Goal: Information Seeking & Learning: Find specific fact

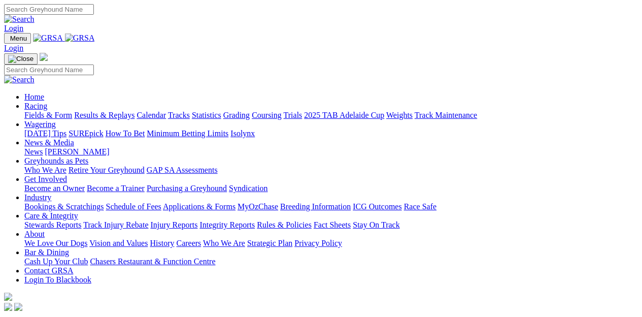
click at [166, 111] on link "Calendar" at bounding box center [151, 115] width 29 height 9
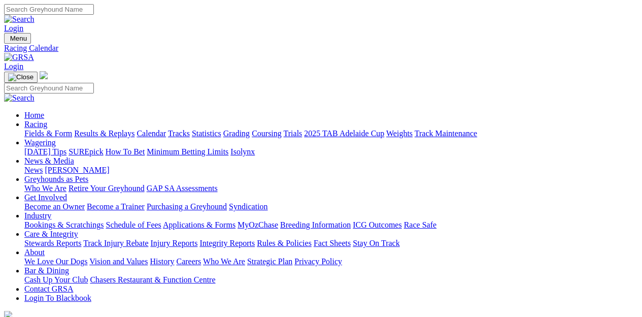
click at [109, 166] on link "[PERSON_NAME]" at bounding box center [77, 170] width 64 height 9
click at [43, 166] on link "News" at bounding box center [33, 170] width 18 height 9
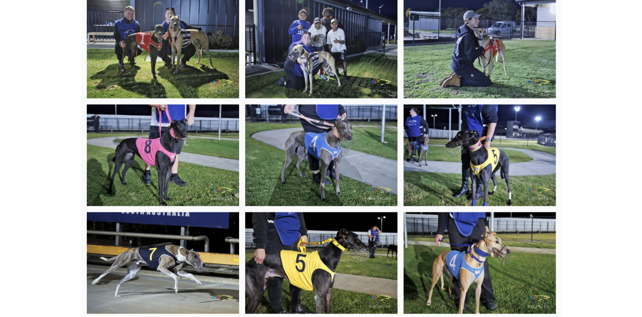
scroll to position [1015, 0]
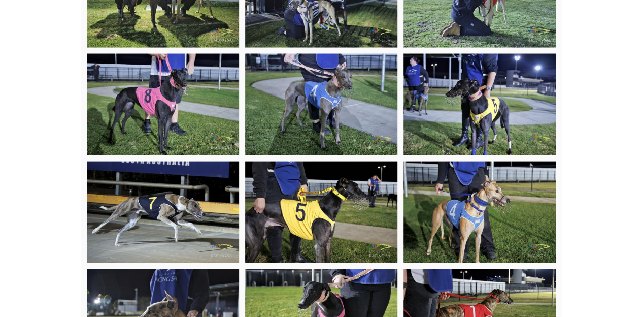
click at [475, 82] on img at bounding box center [480, 105] width 152 height 102
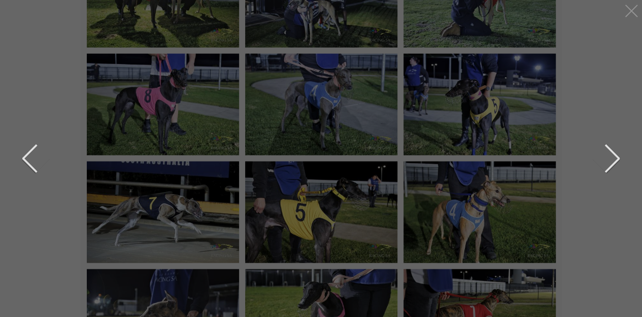
click at [614, 157] on button "next" at bounding box center [604, 158] width 30 height 51
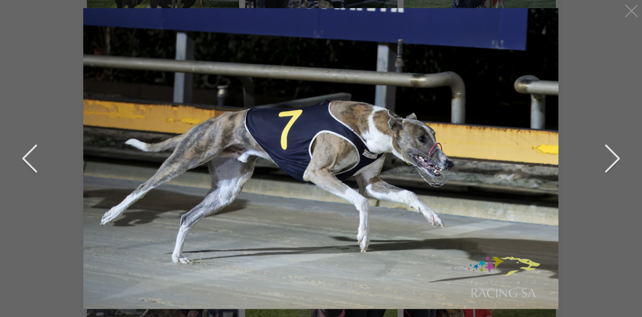
click at [614, 157] on button "next" at bounding box center [604, 158] width 30 height 51
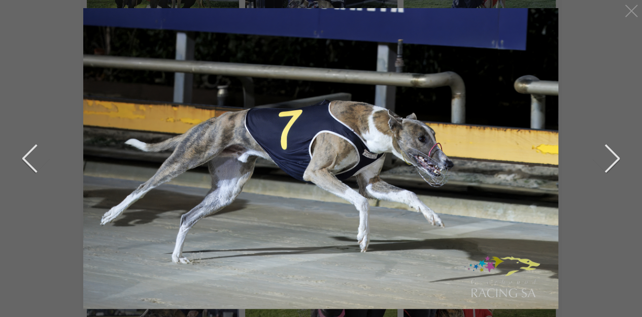
click at [614, 157] on button "next" at bounding box center [604, 158] width 30 height 51
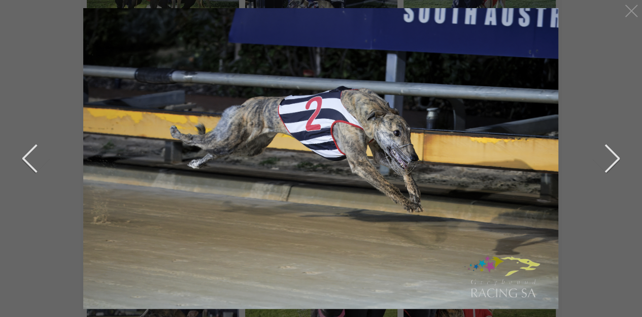
click at [614, 157] on button "next" at bounding box center [604, 158] width 30 height 51
click at [30, 162] on button "previous" at bounding box center [37, 158] width 30 height 51
click at [614, 152] on button "next" at bounding box center [604, 158] width 30 height 51
click at [614, 150] on button "next" at bounding box center [604, 158] width 30 height 51
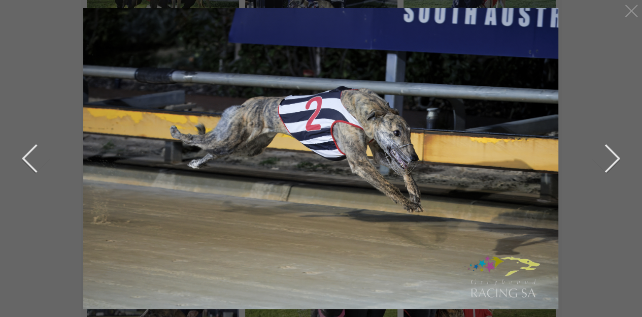
click at [614, 152] on button "next" at bounding box center [604, 158] width 30 height 51
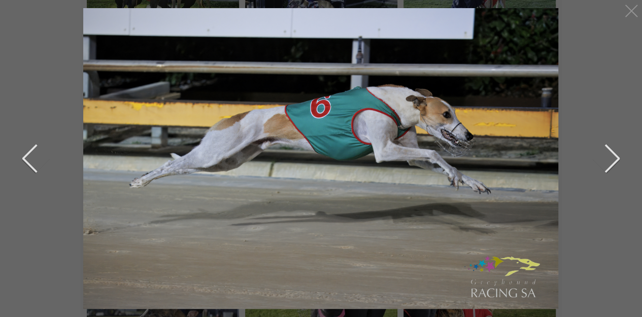
click at [617, 159] on button "next" at bounding box center [604, 158] width 30 height 51
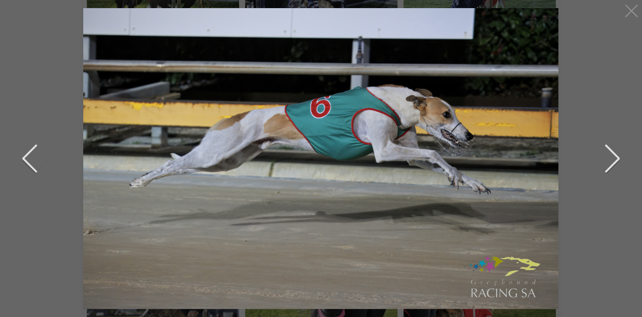
click at [617, 159] on button "next" at bounding box center [604, 158] width 30 height 51
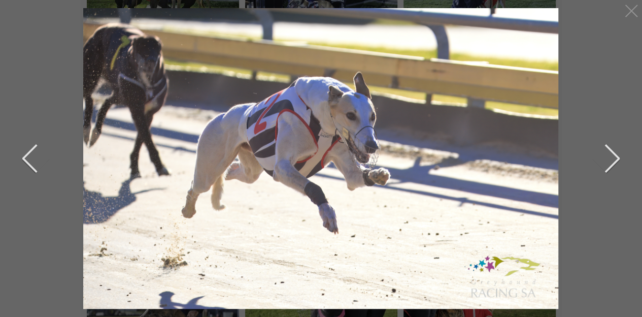
click at [617, 159] on button "next" at bounding box center [604, 158] width 30 height 51
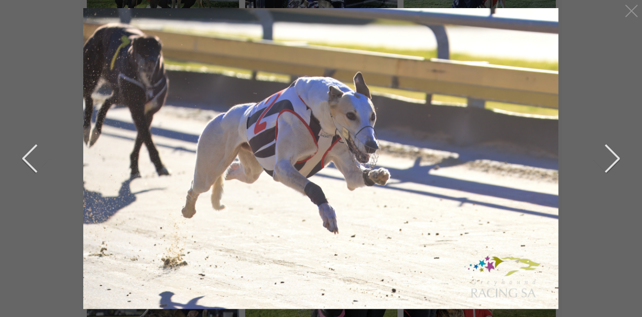
click at [617, 159] on button "next" at bounding box center [604, 158] width 30 height 51
click at [633, 9] on div at bounding box center [631, 11] width 16 height 16
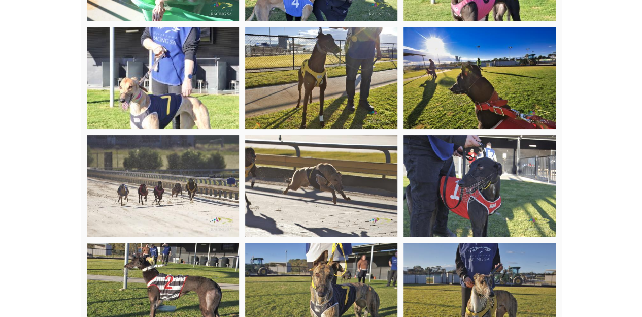
scroll to position [1777, 0]
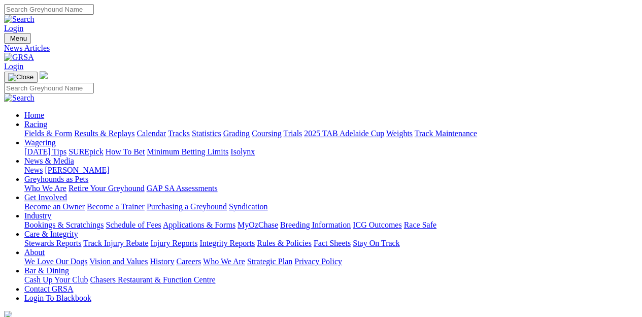
click at [255, 239] on link "Integrity Reports" at bounding box center [227, 243] width 55 height 9
click at [114, 129] on link "Results & Replays" at bounding box center [104, 133] width 60 height 9
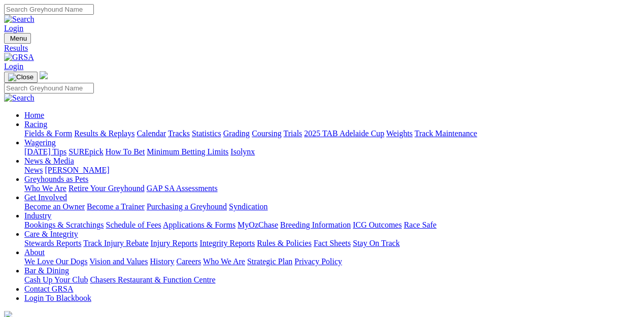
type input "[DATE]"
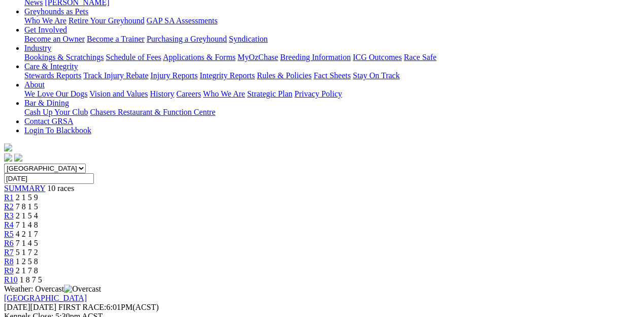
scroll to position [152, 0]
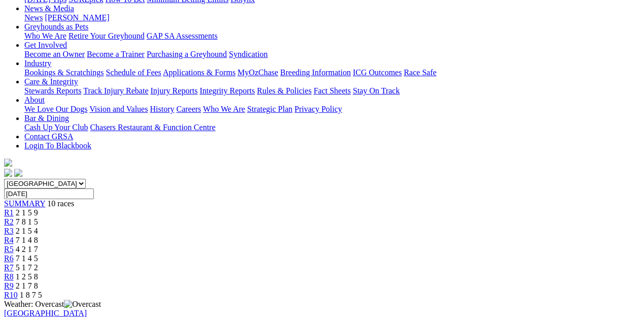
click at [38, 217] on span "7 8 1 5" at bounding box center [27, 221] width 22 height 9
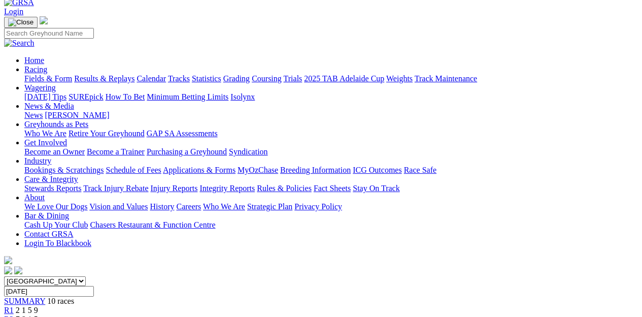
scroll to position [51, 0]
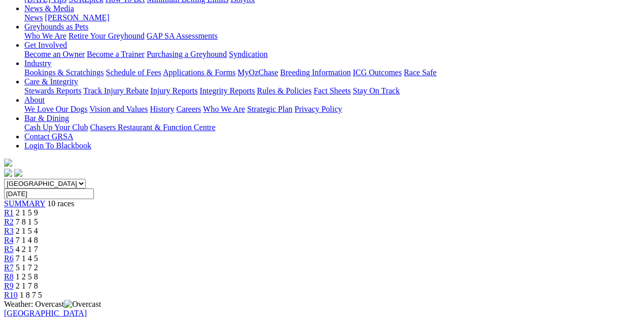
scroll to position [51, 0]
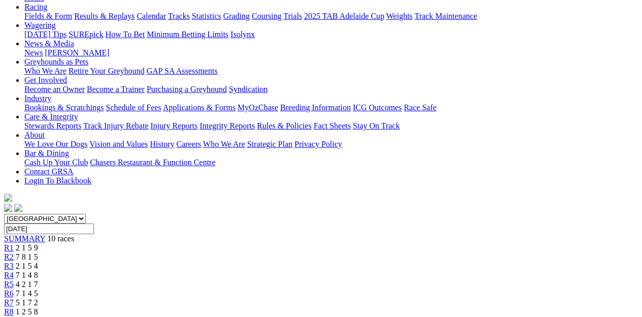
scroll to position [102, 0]
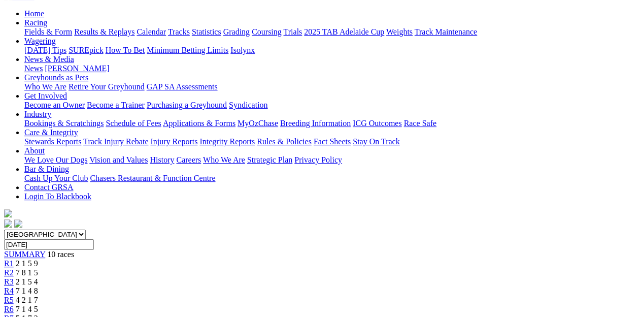
click at [14, 295] on span "R5" at bounding box center [9, 299] width 10 height 9
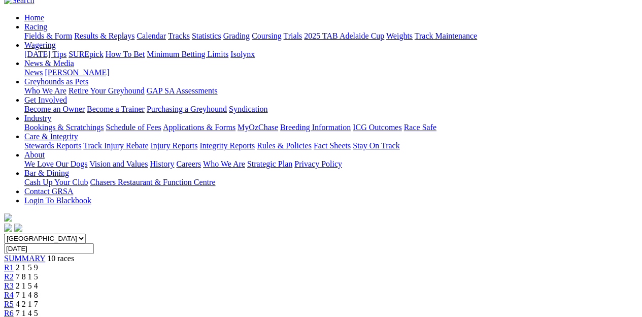
scroll to position [51, 0]
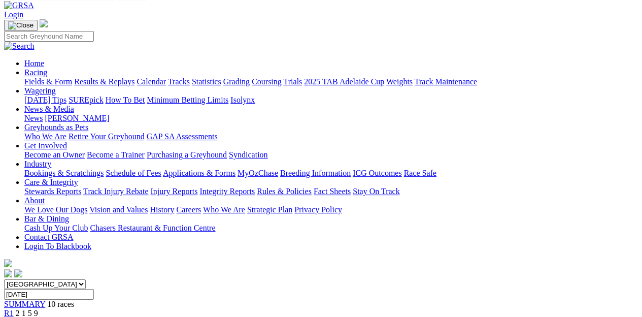
scroll to position [51, 0]
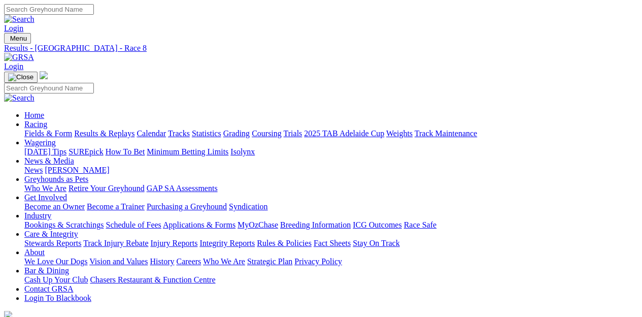
click at [118, 129] on link "Results & Replays" at bounding box center [104, 133] width 60 height 9
